Goal: Navigation & Orientation: Find specific page/section

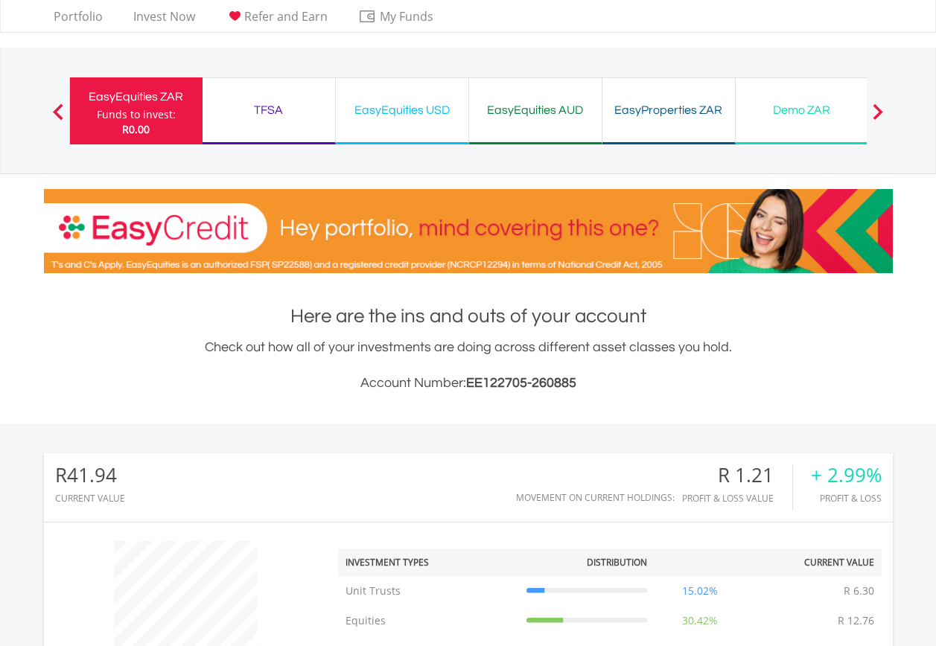
scroll to position [74, 0]
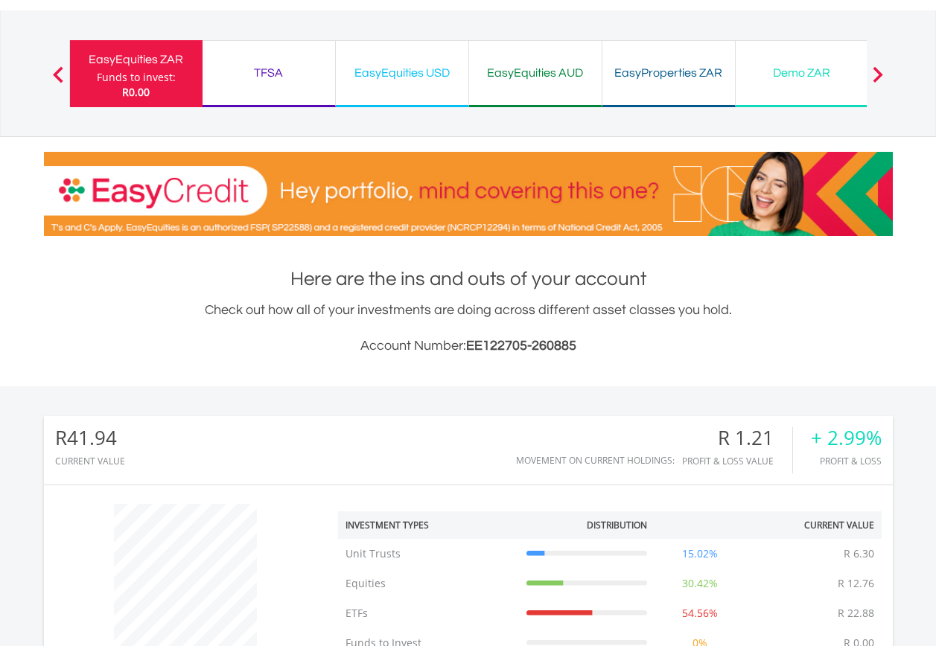
click at [400, 91] on div "EasyEquities USD Funds to invest: R0.00" at bounding box center [402, 73] width 133 height 67
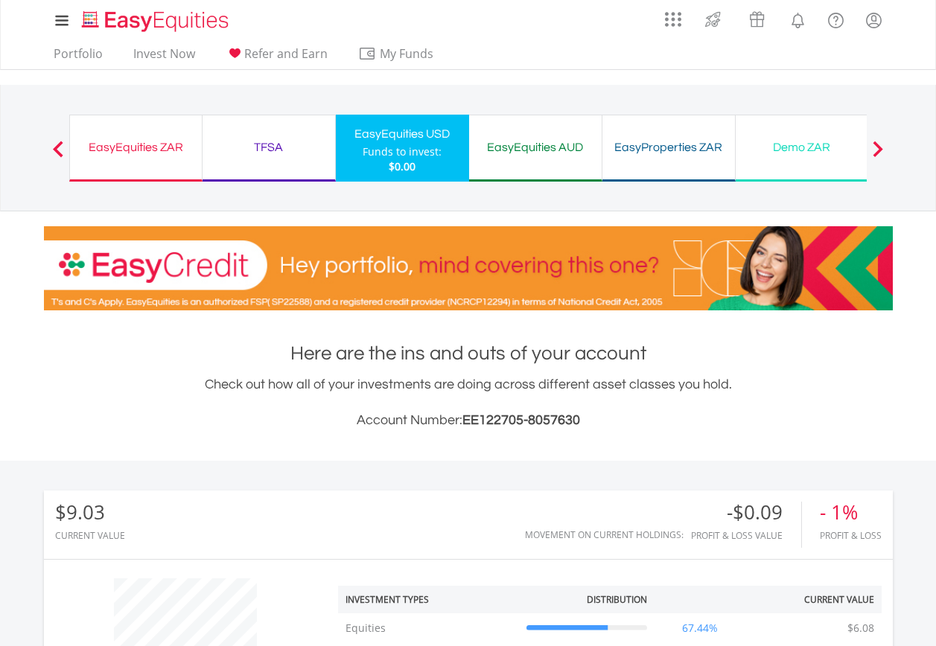
click at [154, 163] on div "EasyEquities ZAR Funds to invest: $0.00" at bounding box center [135, 148] width 133 height 67
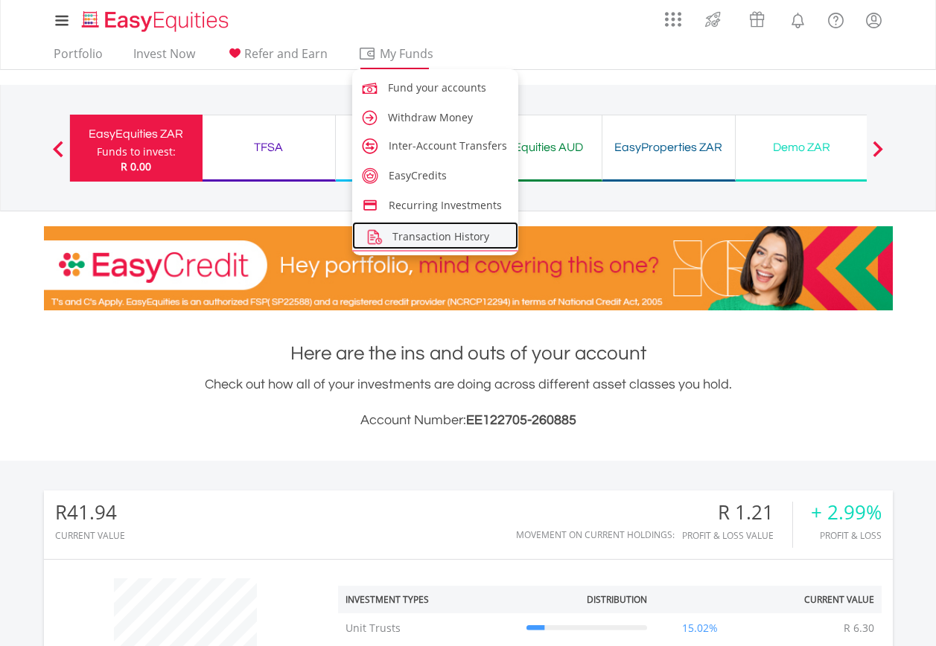
click at [420, 232] on span "Transaction History" at bounding box center [440, 236] width 97 height 14
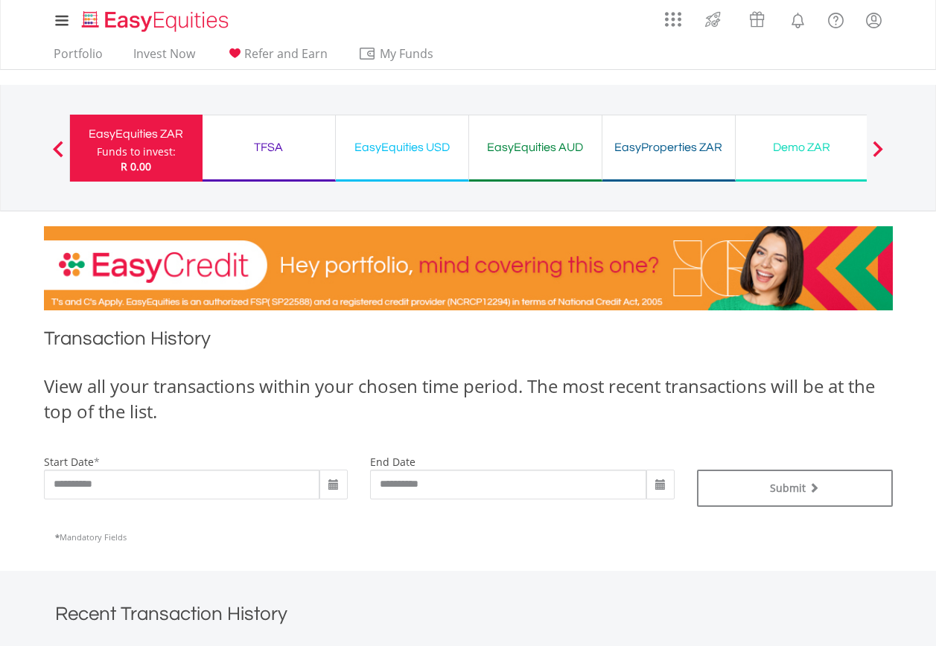
click at [408, 147] on div "EasyEquities USD" at bounding box center [402, 147] width 115 height 21
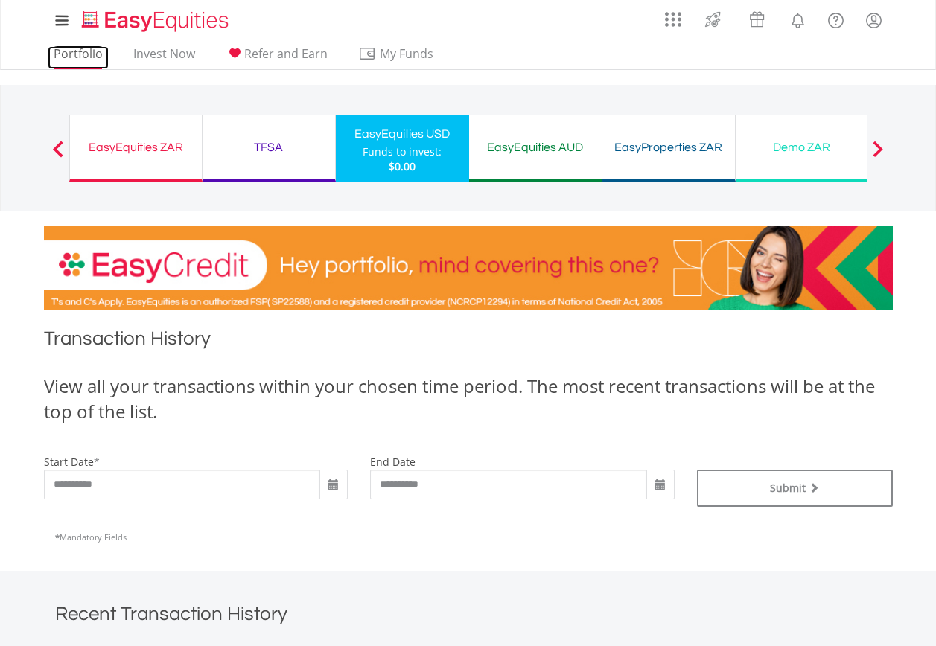
click at [98, 62] on link "Portfolio" at bounding box center [78, 57] width 61 height 23
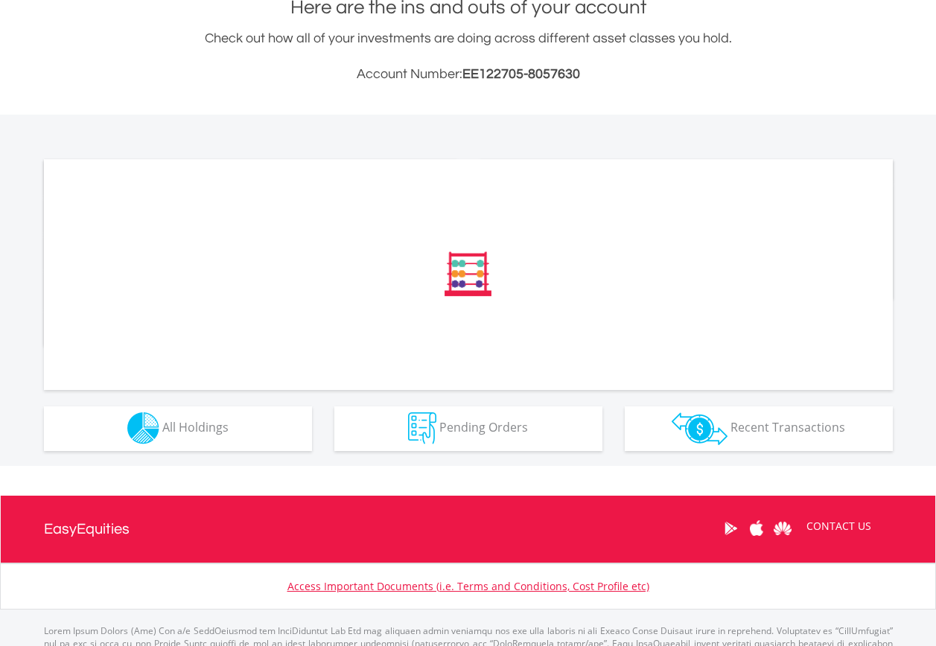
scroll to position [372, 0]
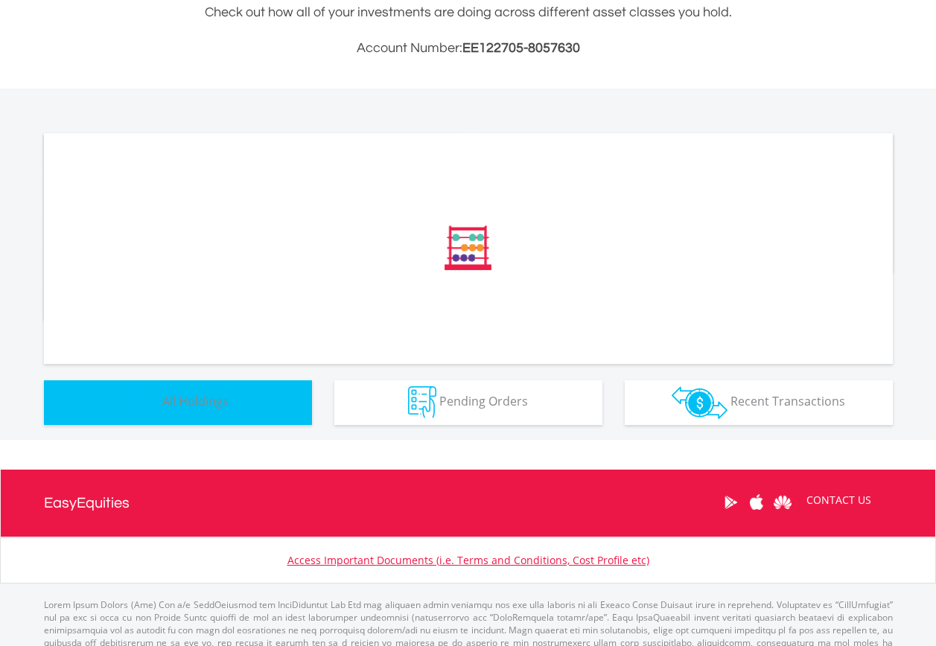
click at [227, 400] on span "All Holdings" at bounding box center [195, 401] width 66 height 16
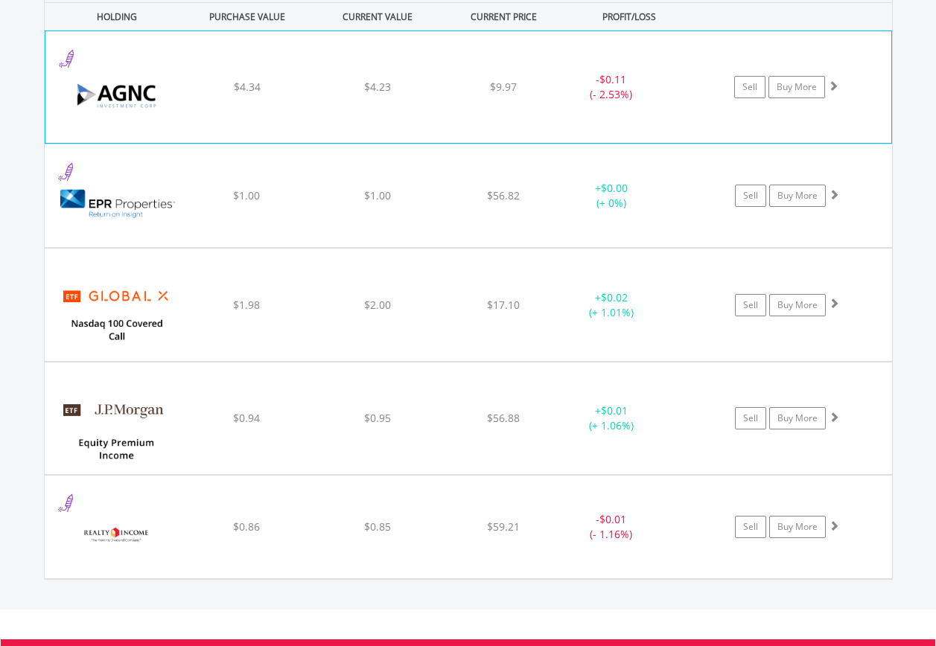
scroll to position [1042, 0]
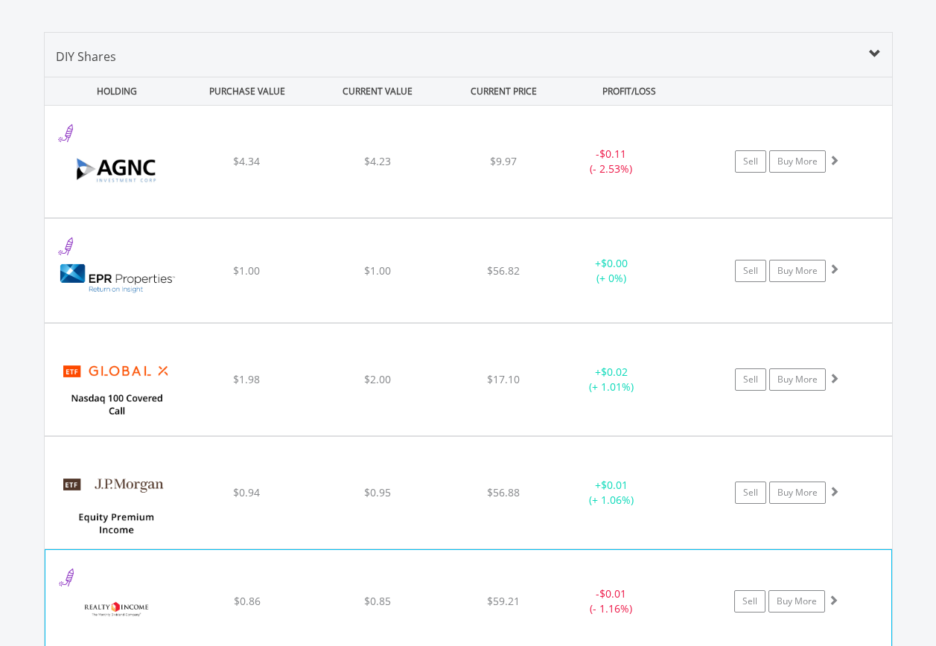
drag, startPoint x: 39, startPoint y: 35, endPoint x: 58, endPoint y: 597, distance: 562.2
click at [58, 597] on div "Value View Share View DIY Shares HOLDING PURCHASE VALUE CURRENT VALUE CURRENT P…" at bounding box center [467, 343] width 997 height 682
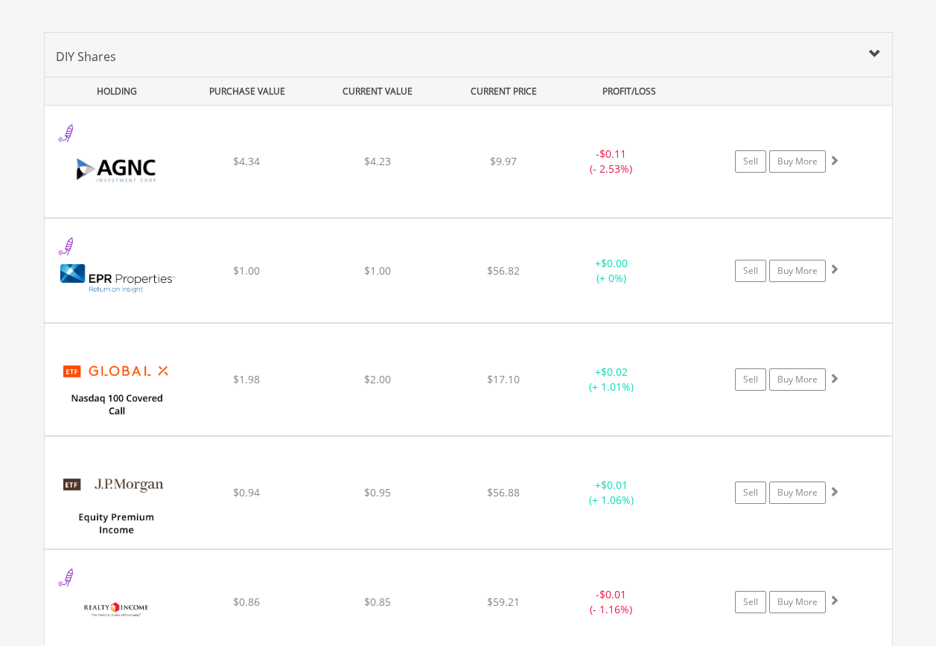
click at [347, 34] on div "DIY Shares HOLDING PURCHASE VALUE CURRENT VALUE CURRENT PRICE PROFIT/LOSS ﻿ AGN…" at bounding box center [468, 343] width 848 height 623
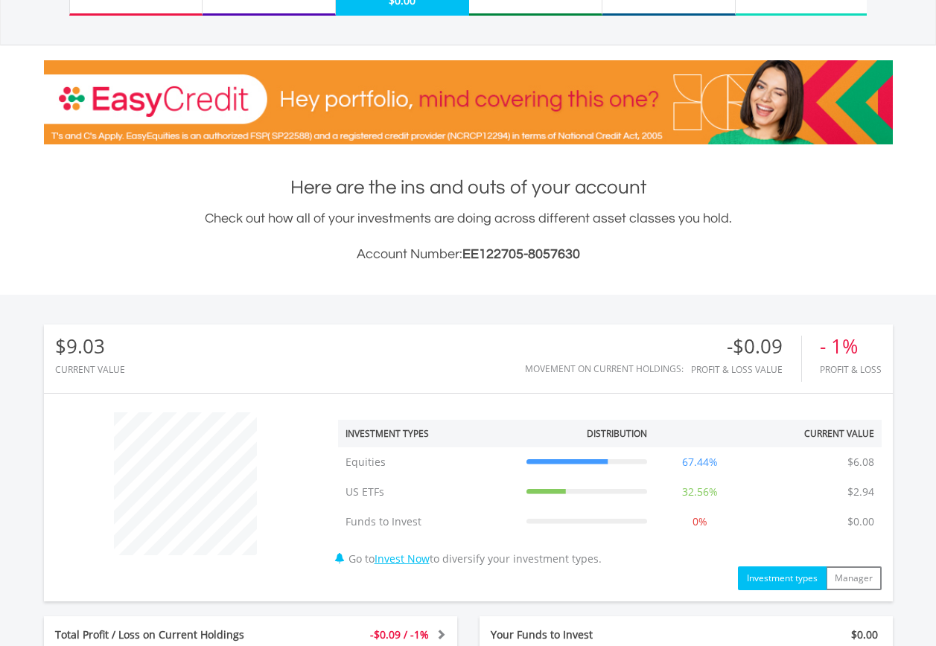
scroll to position [0, 0]
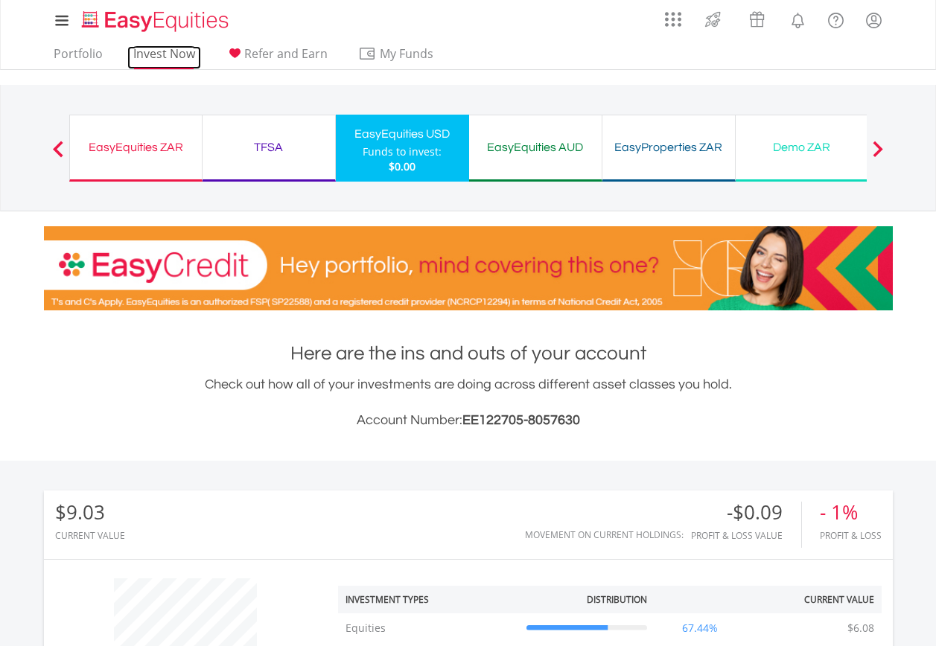
click at [156, 58] on link "Invest Now" at bounding box center [164, 57] width 74 height 23
click at [94, 60] on link "Portfolio" at bounding box center [78, 57] width 61 height 23
click at [146, 53] on link "Invest Now" at bounding box center [164, 57] width 74 height 23
